Goal: Task Accomplishment & Management: Manage account settings

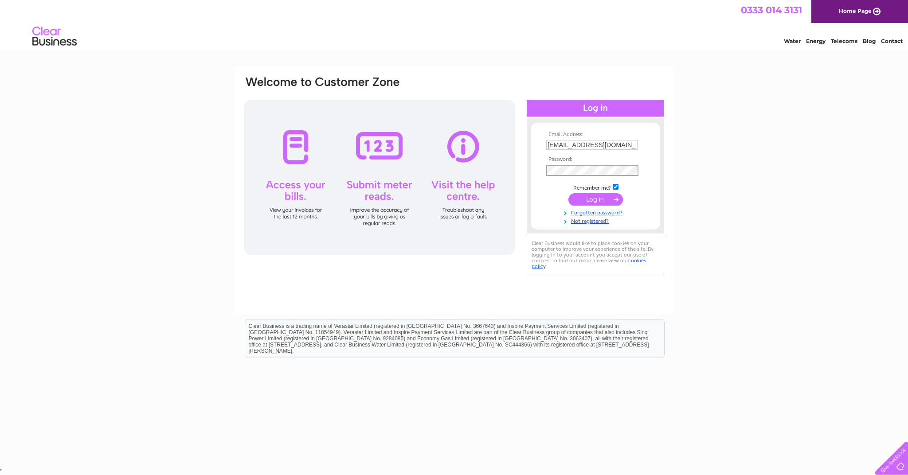
click at [558, 144] on input "info@rooftopsnurseryschool.co.uk" at bounding box center [591, 145] width 91 height 10
type input "admin@rooftopsnurseryschool.co.uk"
click at [604, 199] on input "submit" at bounding box center [596, 198] width 55 height 12
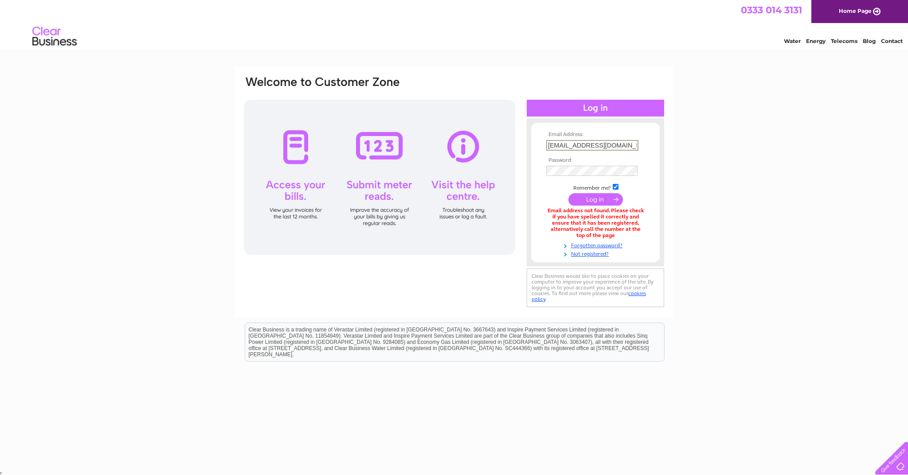
click at [566, 147] on input "admin@rooftopsnurseryschool.co.uk" at bounding box center [592, 145] width 92 height 11
type input "info@rooftopsnurseryschool.co.uk"
click at [476, 169] on div "Email Address: info@rooftopsnurseryschool.co.uk Password:" at bounding box center [454, 192] width 422 height 234
click at [557, 149] on input "info@rooftopsnurseryschool.co.uk" at bounding box center [591, 145] width 91 height 10
click at [595, 165] on td at bounding box center [595, 170] width 103 height 15
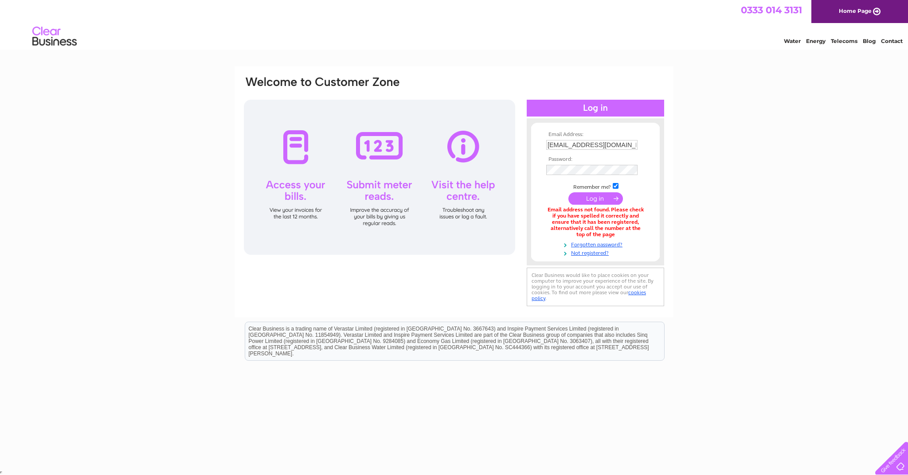
click at [598, 200] on input "submit" at bounding box center [596, 198] width 55 height 12
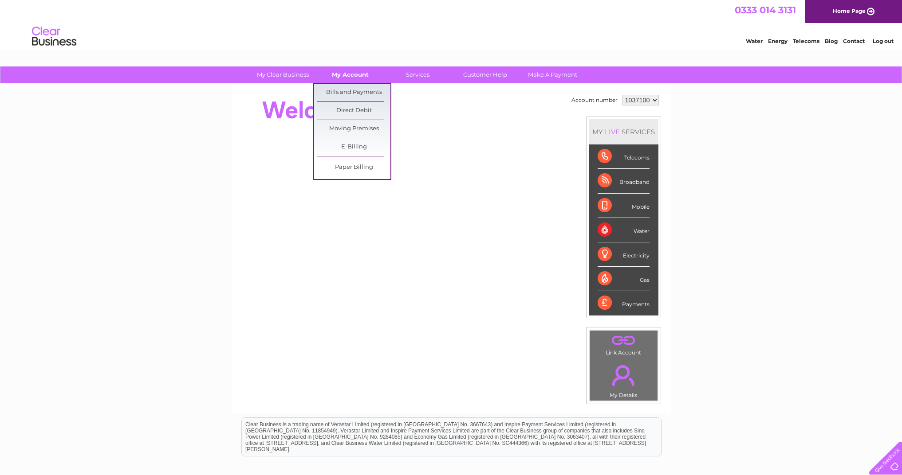
click at [356, 73] on link "My Account" at bounding box center [350, 75] width 73 height 16
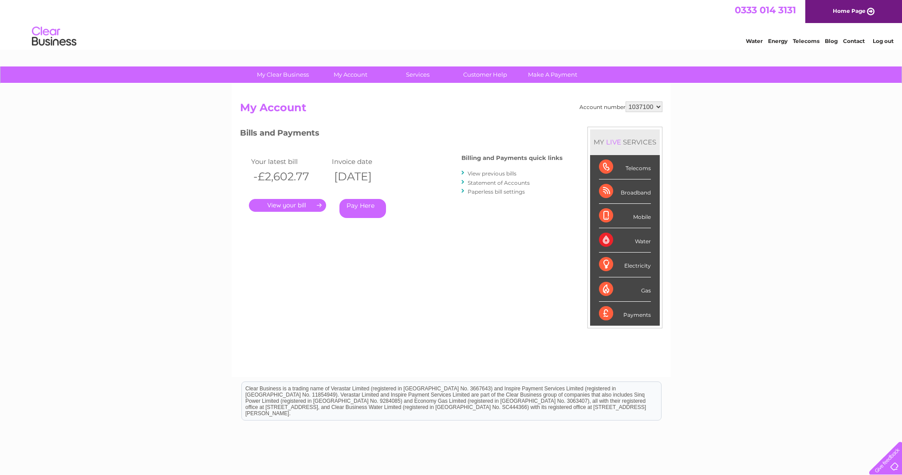
click at [284, 205] on link "." at bounding box center [287, 205] width 77 height 13
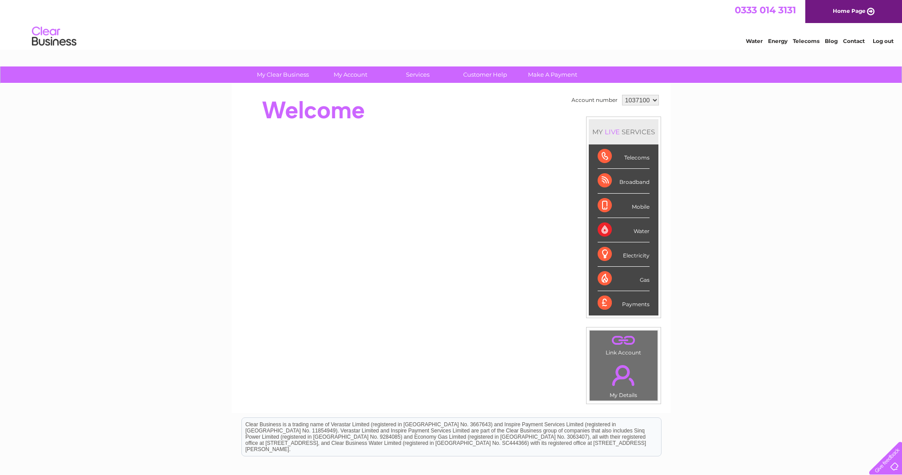
click at [606, 183] on div "Broadband" at bounding box center [623, 181] width 52 height 24
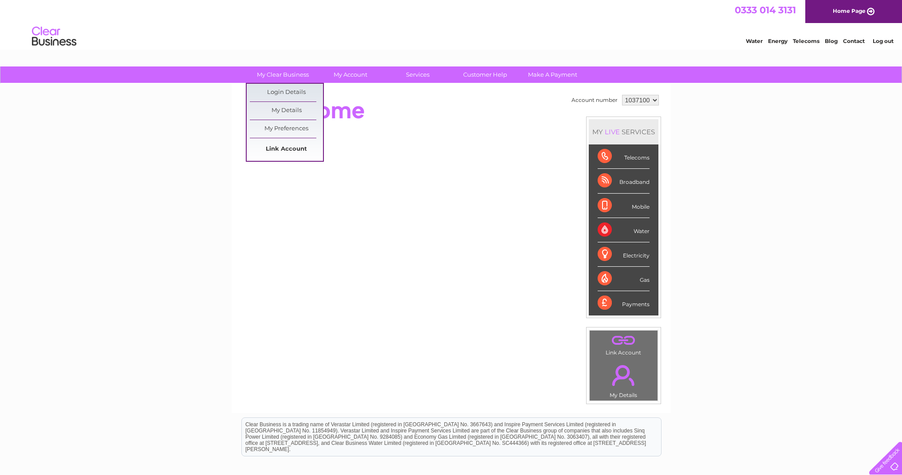
click at [283, 149] on link "Link Account" at bounding box center [286, 150] width 73 height 18
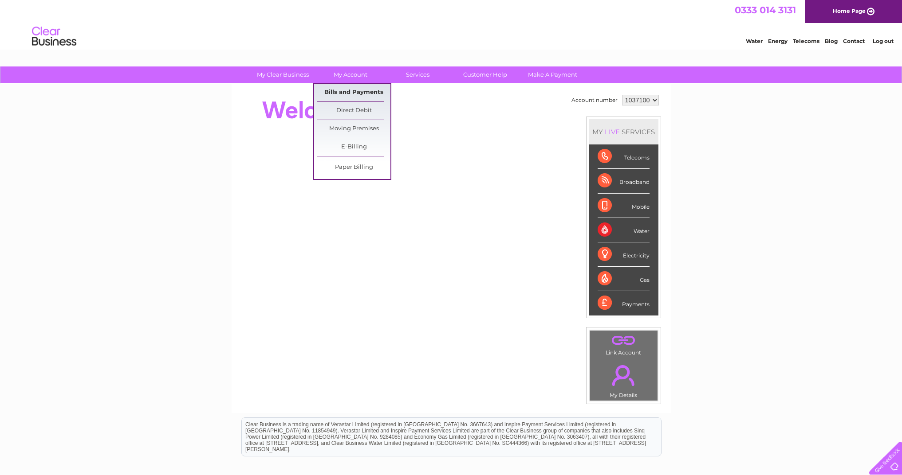
click at [354, 93] on link "Bills and Payments" at bounding box center [353, 93] width 73 height 18
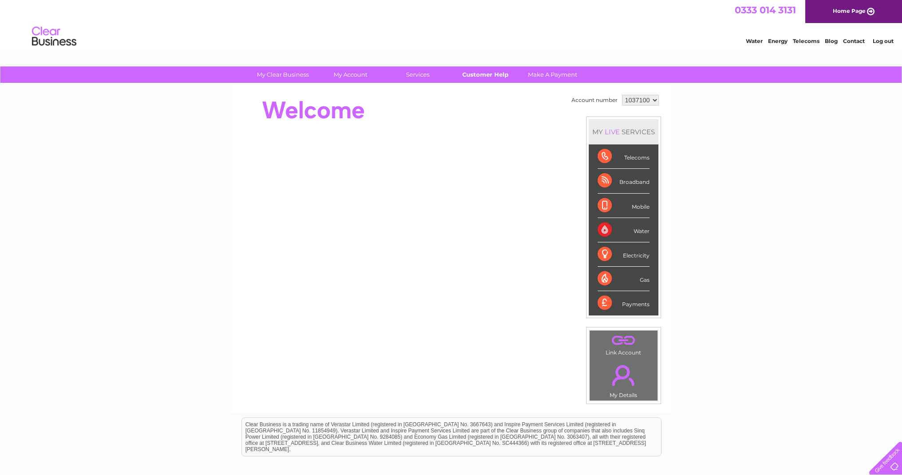
click at [497, 74] on link "Customer Help" at bounding box center [484, 75] width 73 height 16
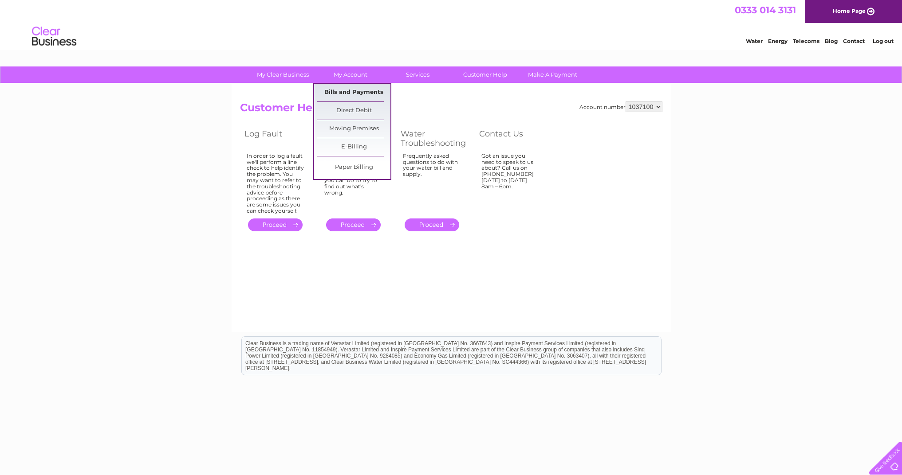
click at [346, 92] on link "Bills and Payments" at bounding box center [353, 93] width 73 height 18
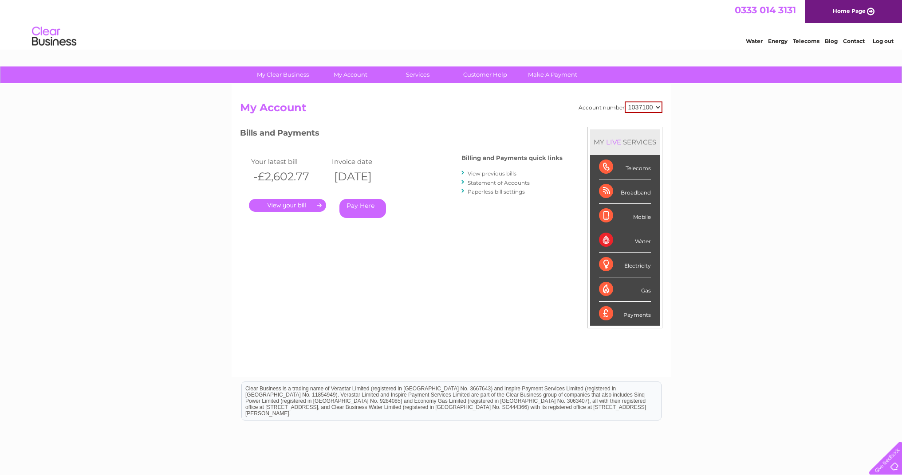
click at [599, 108] on div "Account number 1037100" at bounding box center [620, 108] width 84 height 12
click at [852, 40] on link "Contact" at bounding box center [854, 41] width 22 height 7
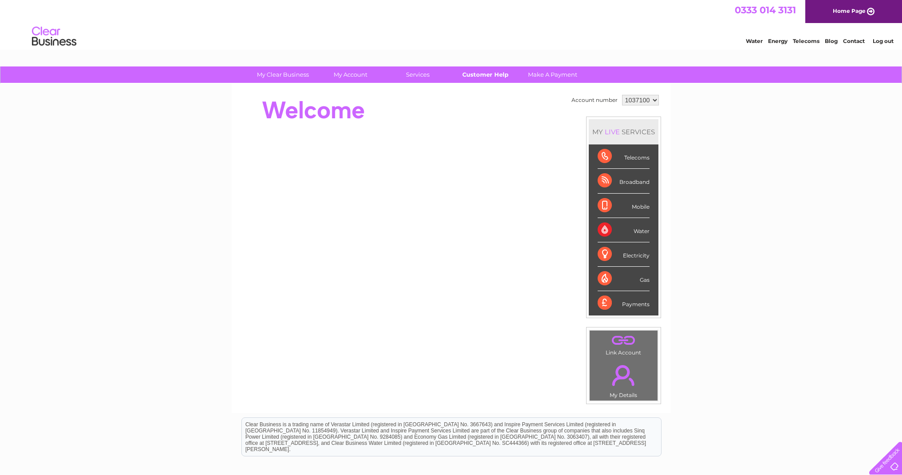
click at [491, 74] on link "Customer Help" at bounding box center [484, 75] width 73 height 16
